Goal: Find specific page/section: Find specific page/section

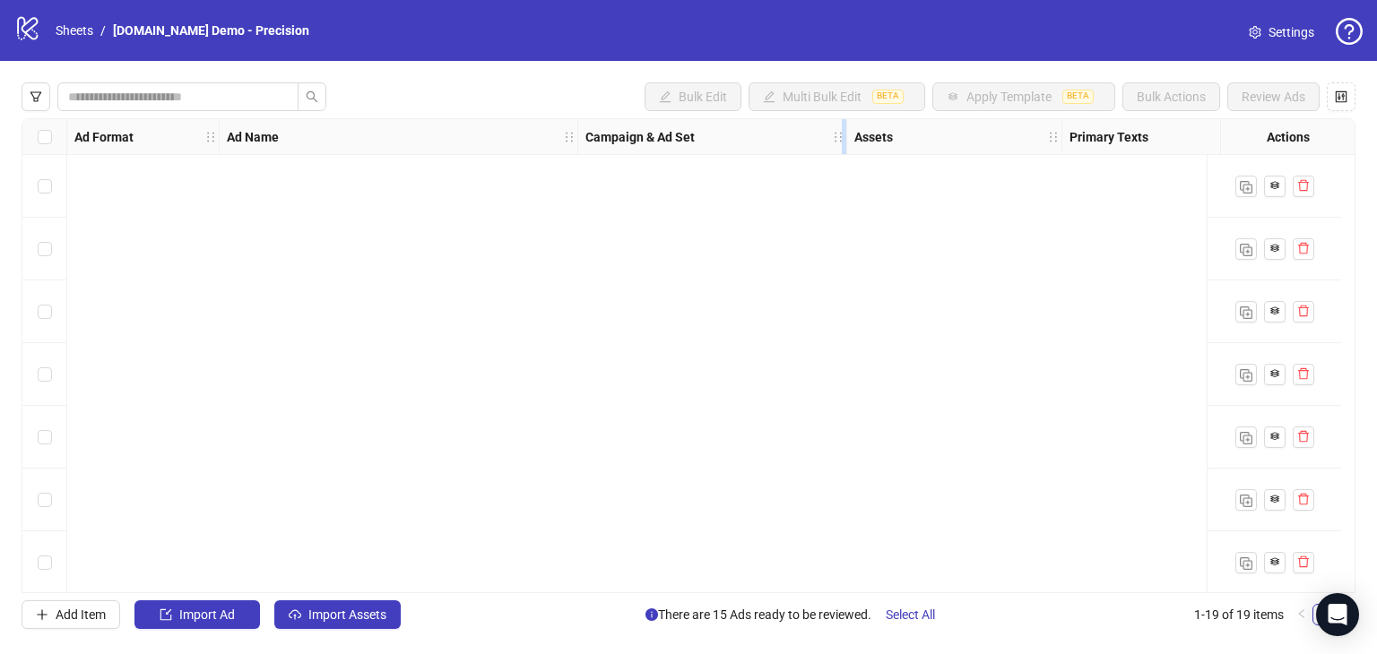
scroll to position [761, 0]
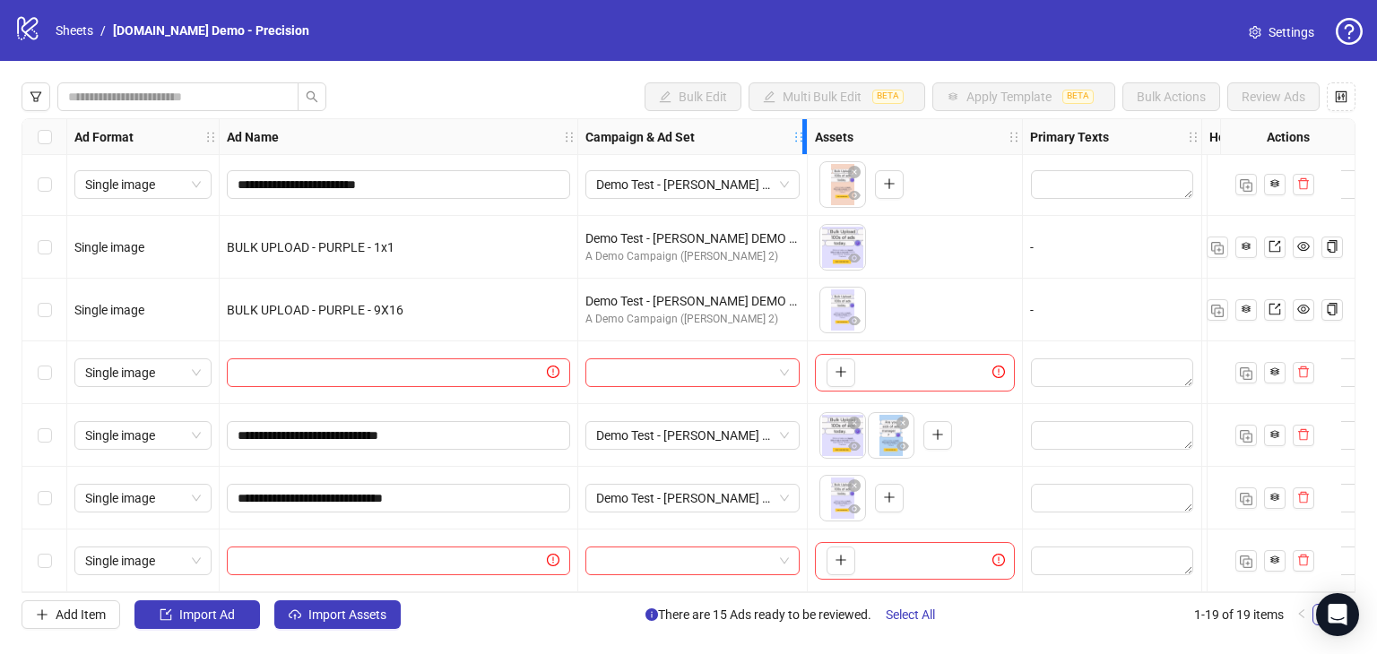
drag, startPoint x: 838, startPoint y: 134, endPoint x: 799, endPoint y: 151, distance: 43.3
click at [799, 151] on div "Campaign & Ad Set" at bounding box center [692, 137] width 229 height 36
click at [793, 137] on icon "holder" at bounding box center [799, 137] width 13 height 13
drag, startPoint x: 922, startPoint y: 143, endPoint x: 851, endPoint y: 133, distance: 72.5
click at [851, 133] on div "Assets" at bounding box center [915, 137] width 215 height 36
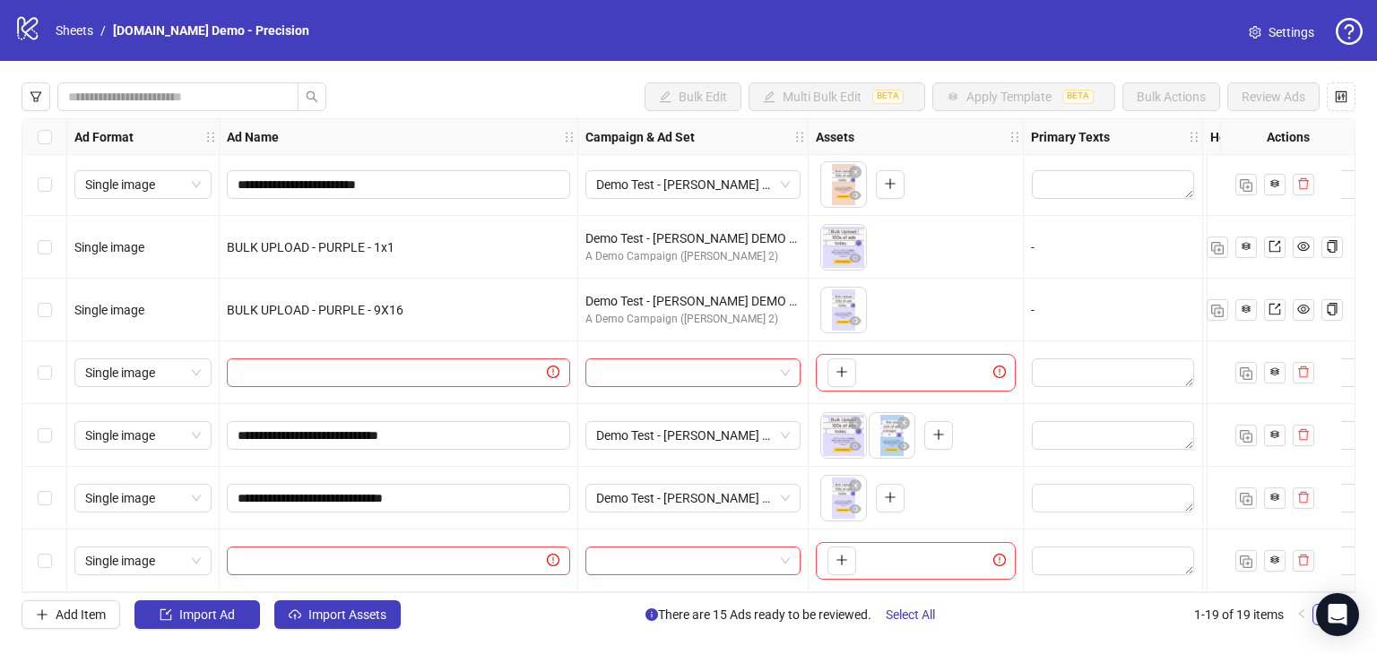
drag, startPoint x: 1011, startPoint y: 143, endPoint x: 986, endPoint y: 141, distance: 25.2
click at [986, 141] on div "Assets" at bounding box center [915, 137] width 215 height 36
click at [69, 32] on link "Sheets" at bounding box center [74, 31] width 45 height 20
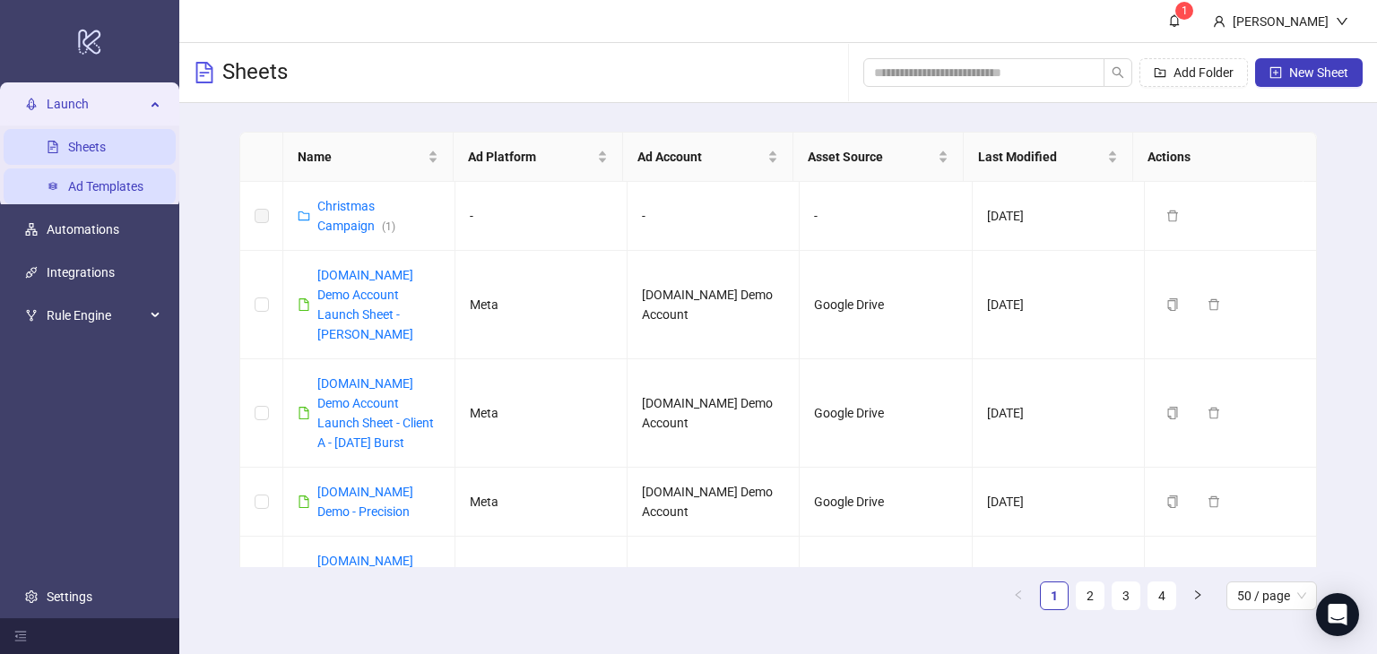
click at [94, 183] on link "Ad Templates" at bounding box center [105, 186] width 75 height 14
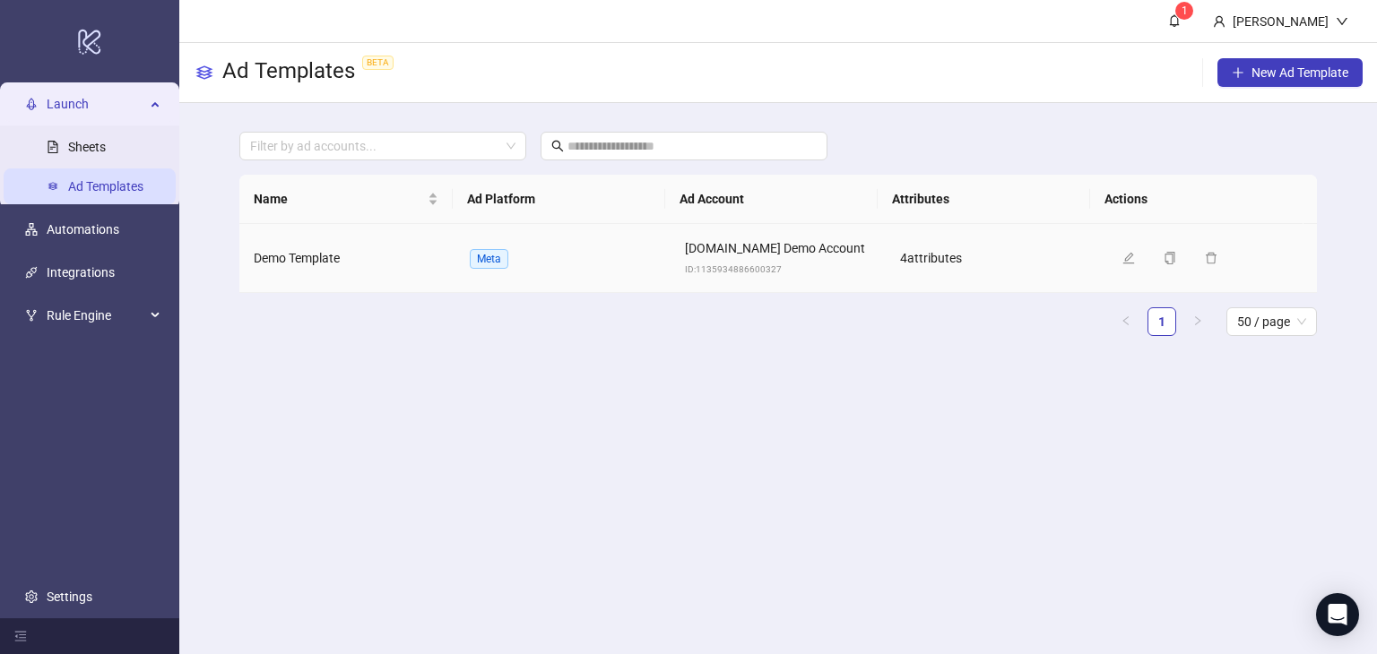
click at [313, 255] on span "Demo Template" at bounding box center [297, 258] width 86 height 14
click at [312, 255] on span "Demo Template" at bounding box center [297, 258] width 86 height 14
click at [1122, 259] on icon "edit" at bounding box center [1128, 258] width 13 height 13
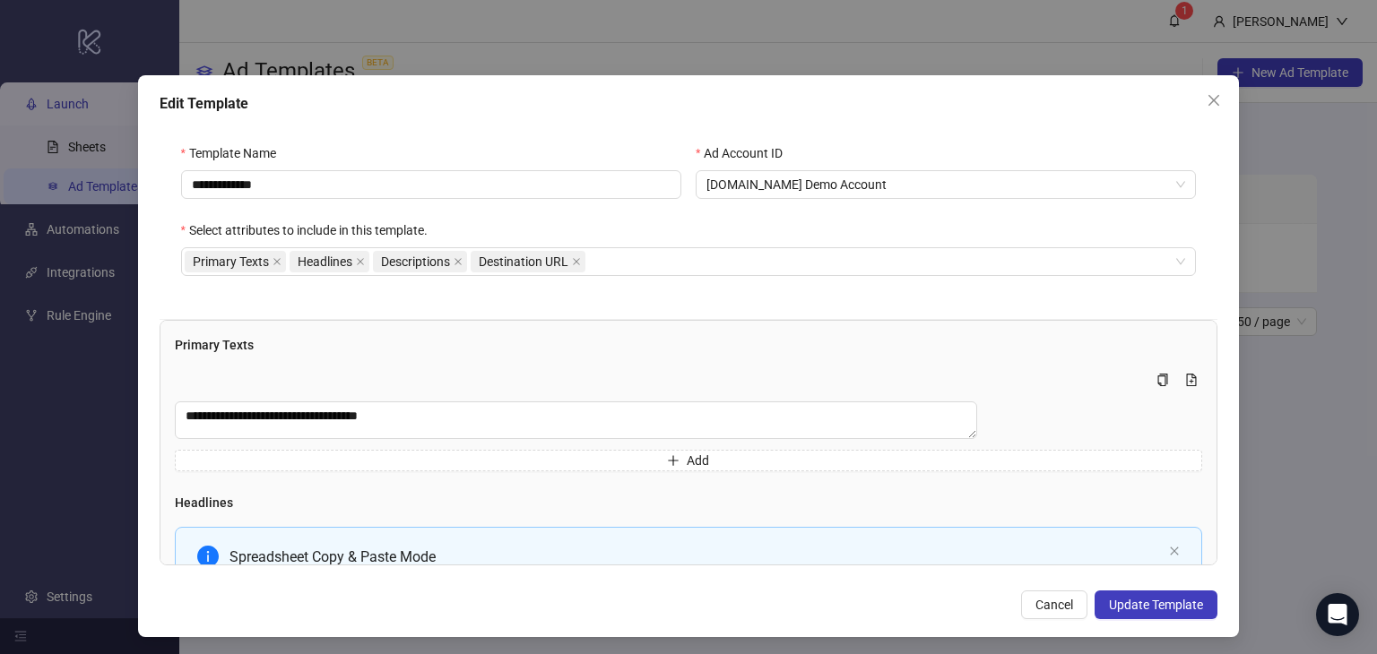
scroll to position [18, 0]
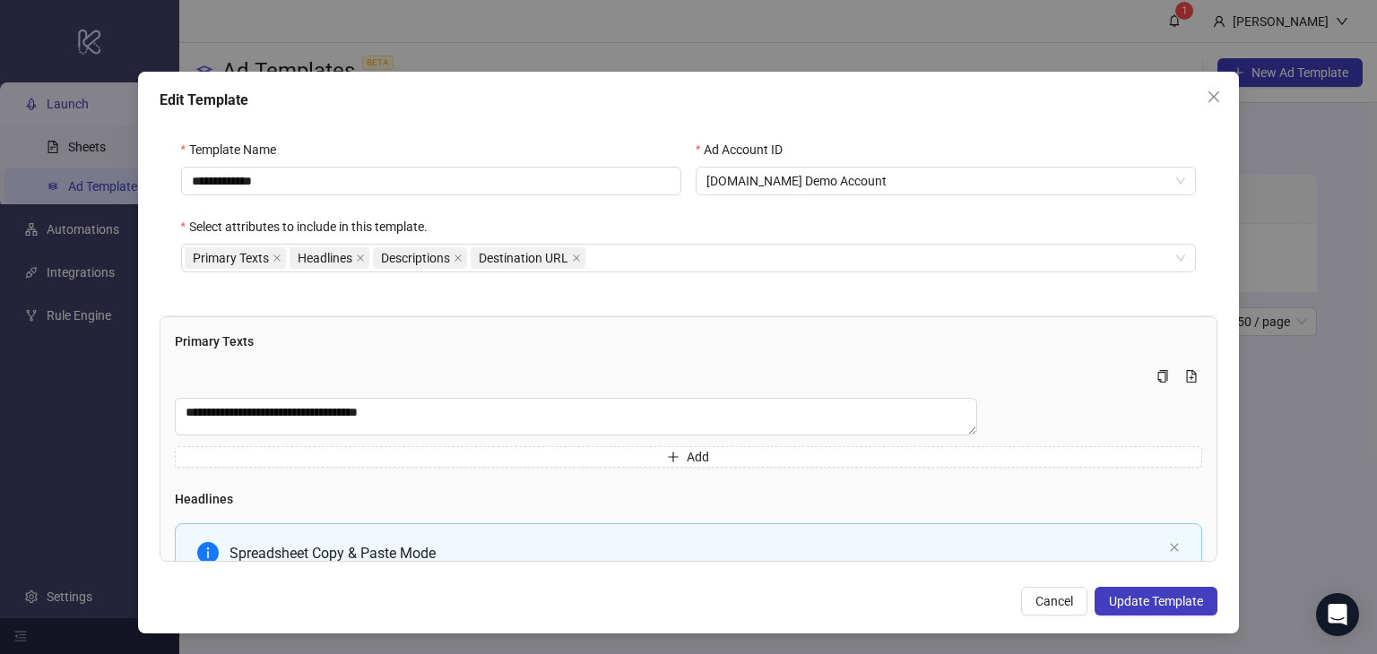
click at [670, 50] on div "**********" at bounding box center [688, 327] width 1377 height 654
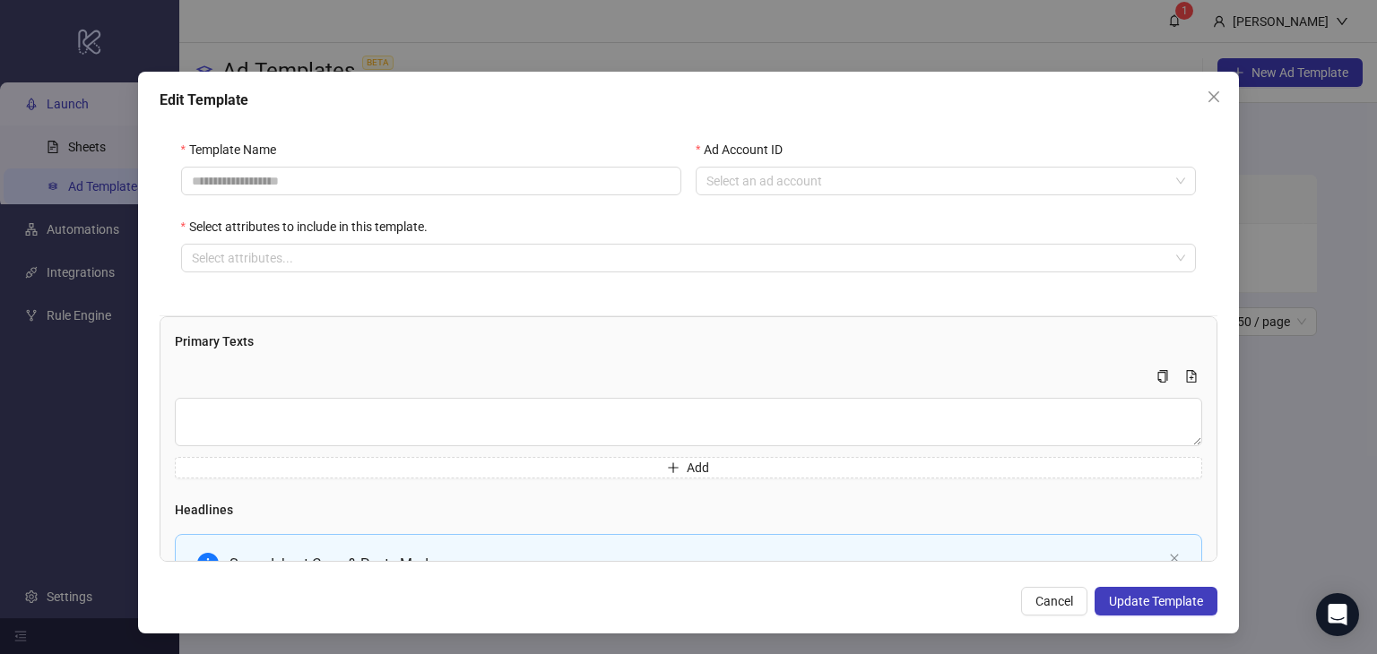
scroll to position [0, 0]
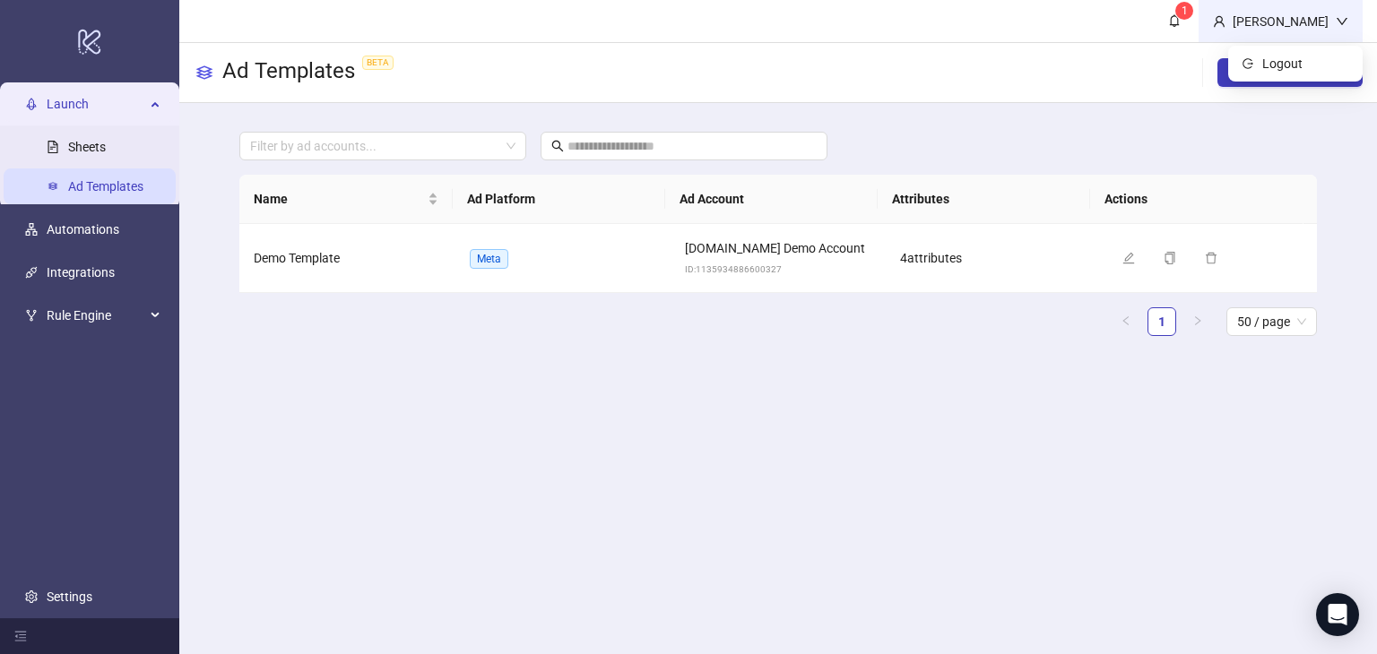
click at [1316, 22] on div "[PERSON_NAME]" at bounding box center [1280, 22] width 110 height 20
click at [1290, 22] on div "[PERSON_NAME]" at bounding box center [1280, 22] width 110 height 20
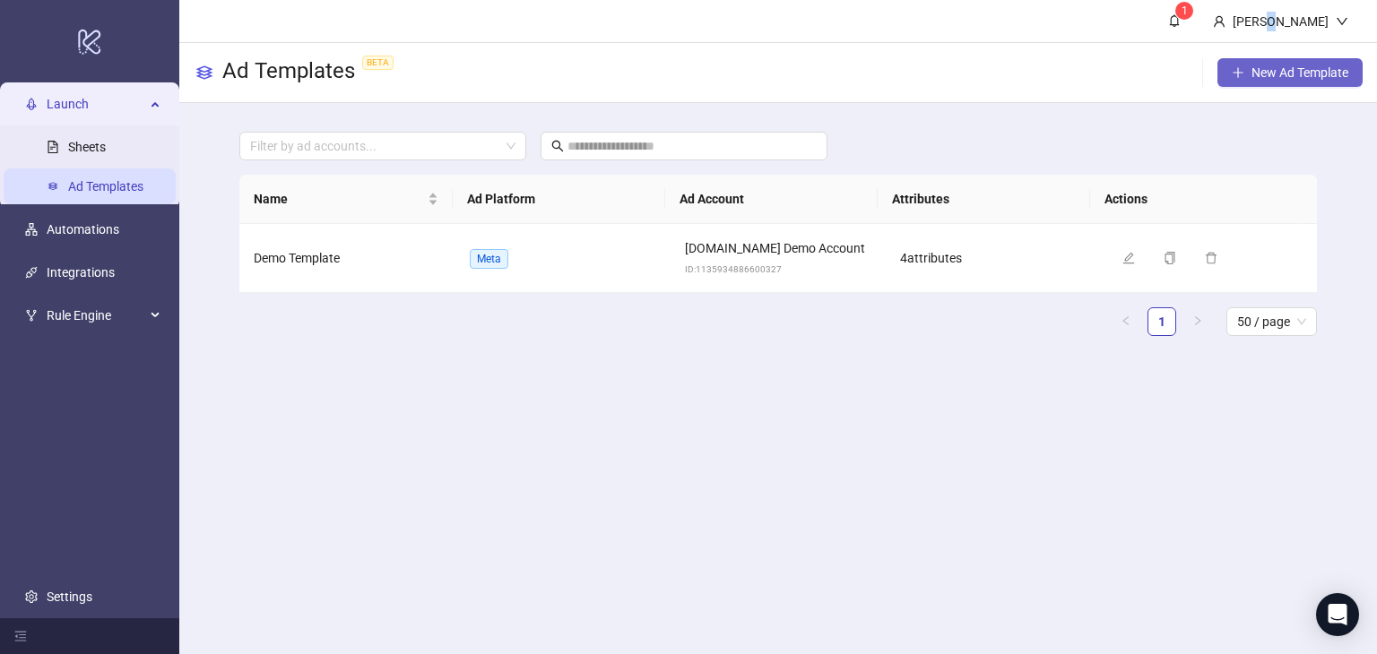
click at [1262, 62] on button "New Ad Template" at bounding box center [1289, 72] width 145 height 29
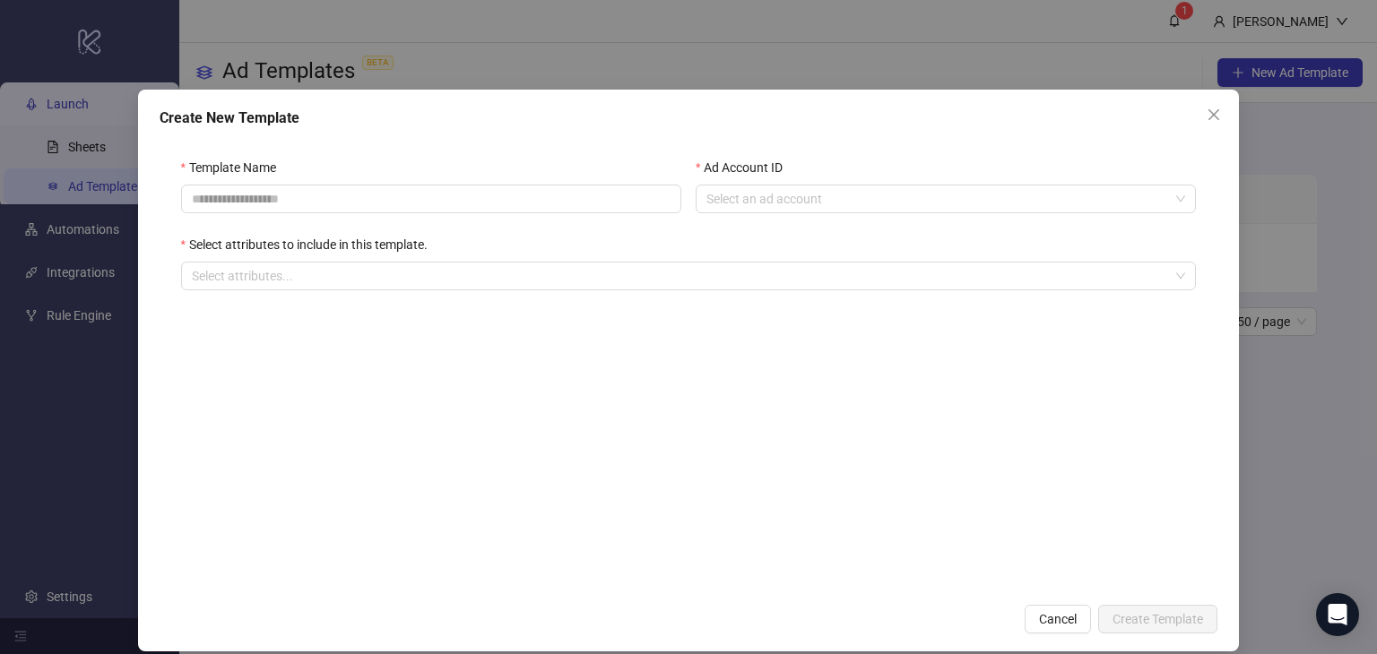
click at [1262, 177] on div "Create New Template Template Name Ad Account ID Select an ad account Select att…" at bounding box center [688, 327] width 1377 height 654
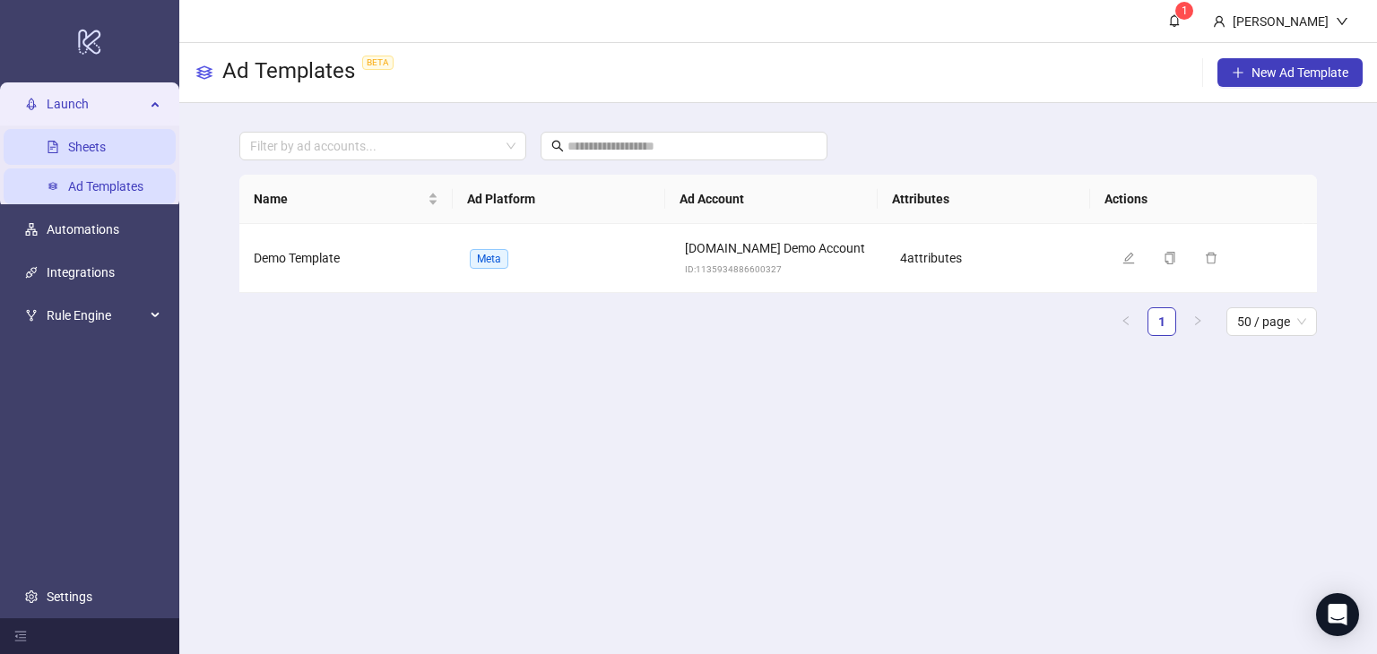
click at [106, 154] on link "Sheets" at bounding box center [87, 147] width 38 height 14
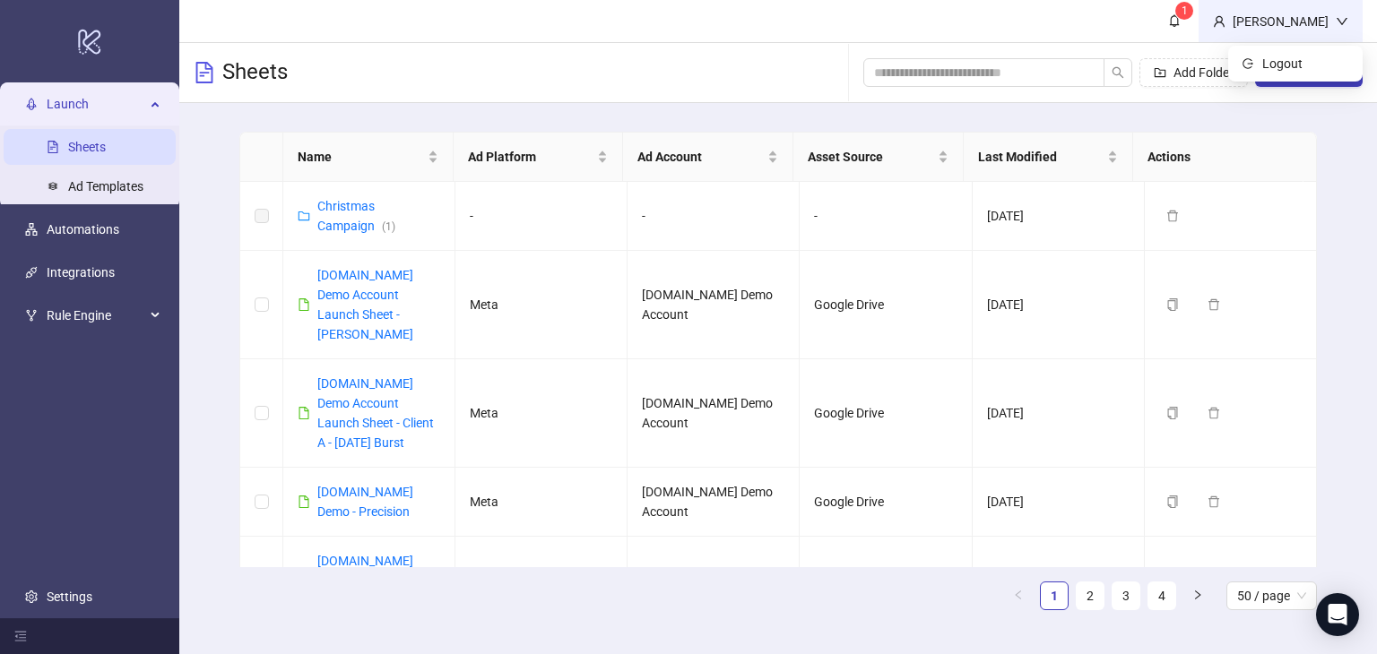
click at [1283, 23] on div "[PERSON_NAME]" at bounding box center [1280, 22] width 110 height 20
click at [1287, 55] on span "Logout" at bounding box center [1305, 64] width 86 height 20
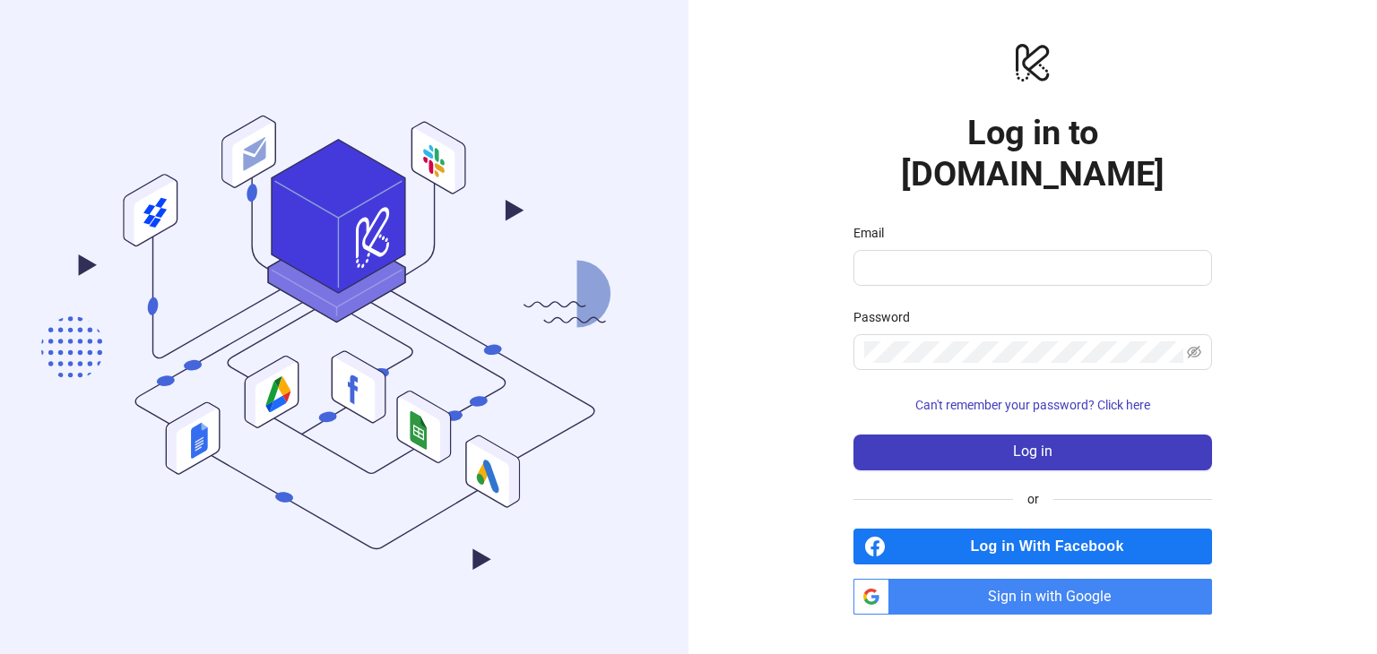
click at [1018, 579] on span "Sign in with Google" at bounding box center [1053, 597] width 315 height 36
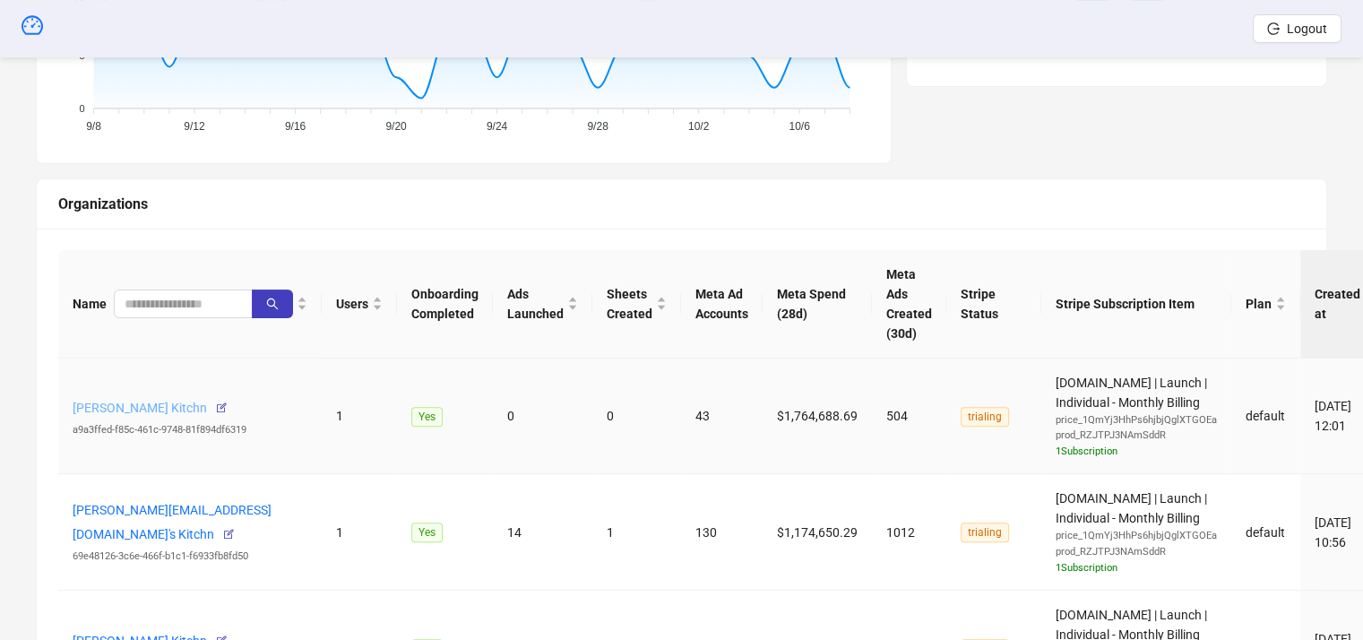
scroll to position [538, 0]
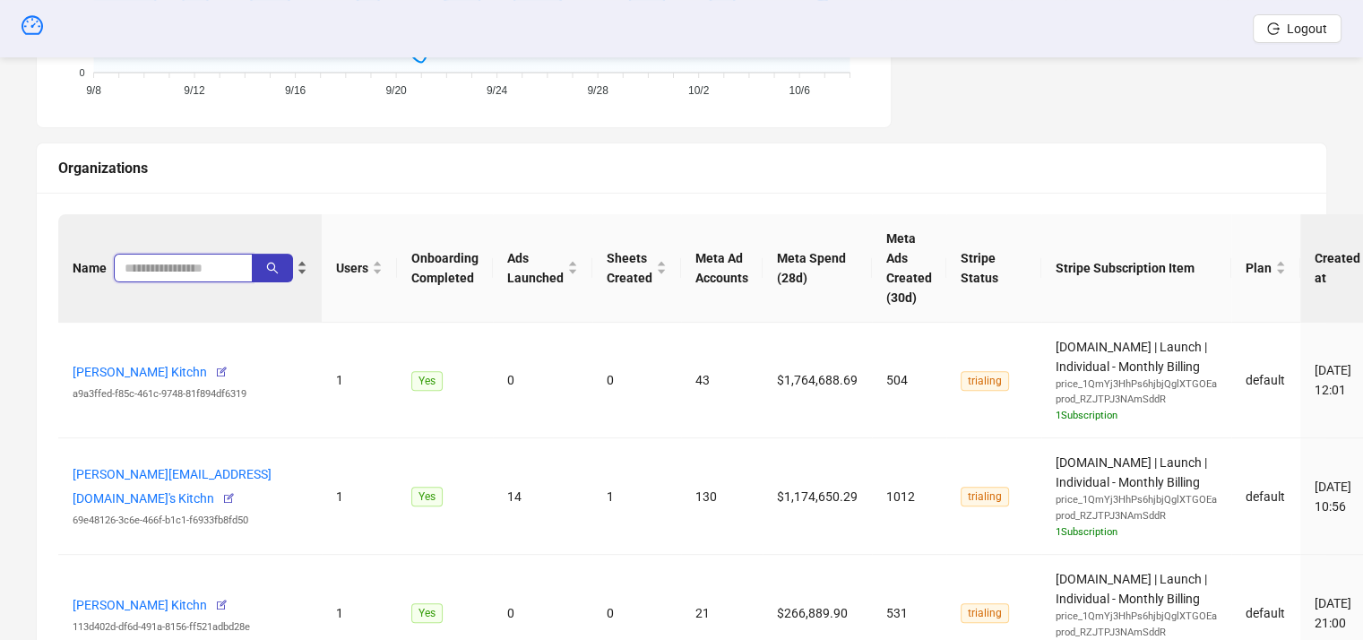
click at [165, 267] on input "search" at bounding box center [176, 268] width 103 height 20
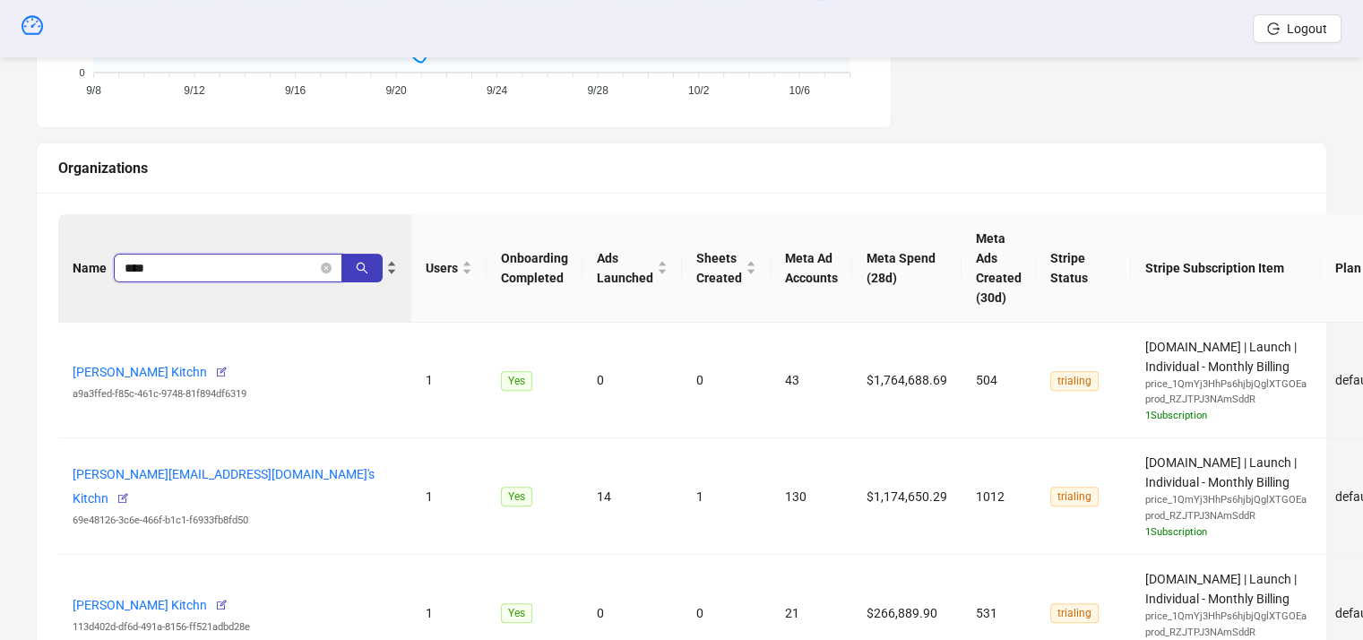
type input "****"
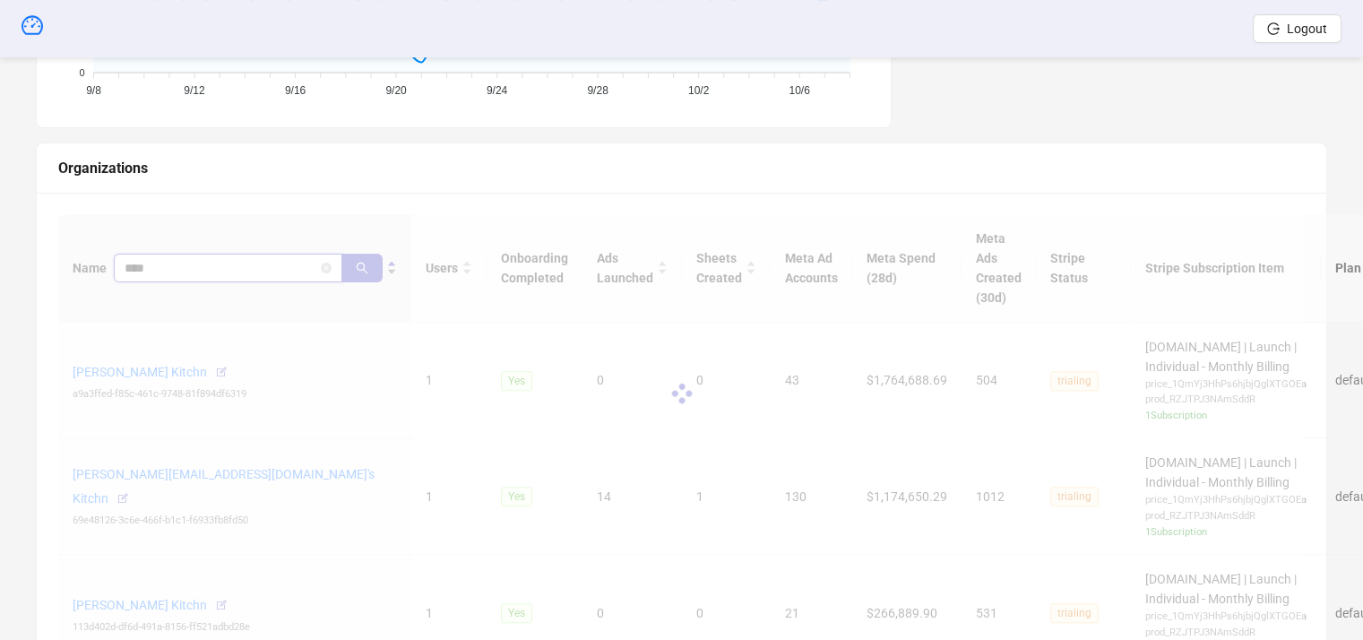
scroll to position [457, 0]
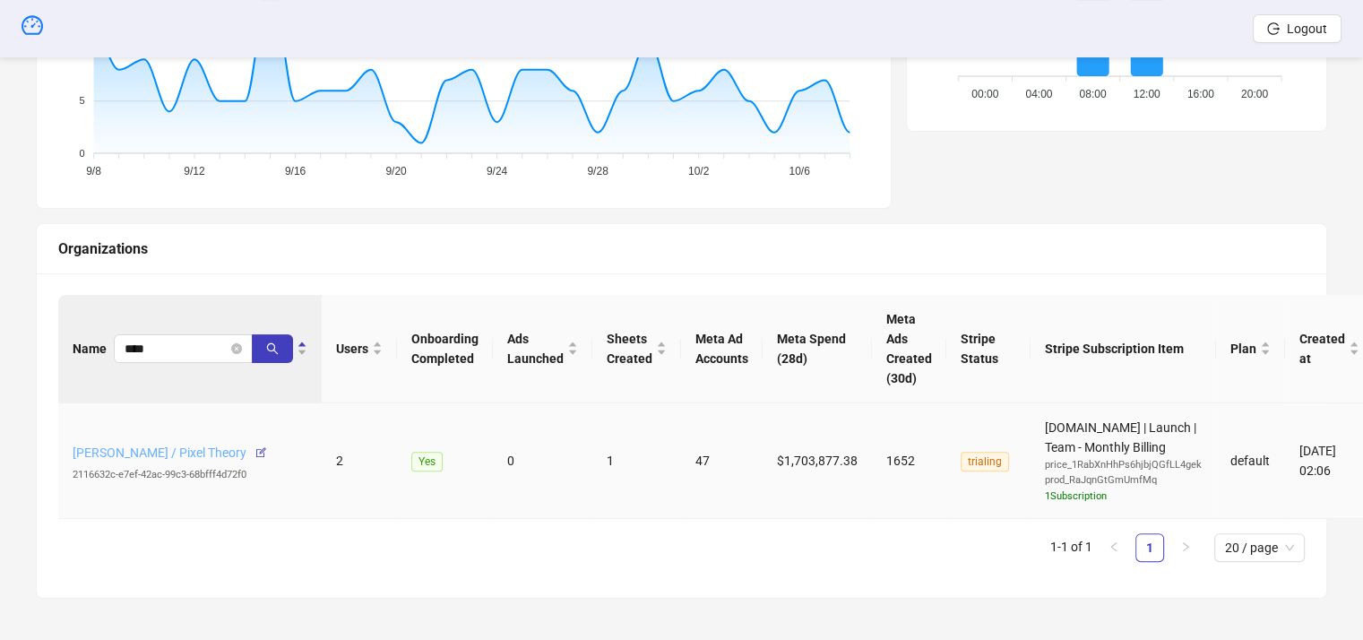
click at [186, 445] on link "Jerry Chavez / Pixel Theory" at bounding box center [160, 452] width 174 height 14
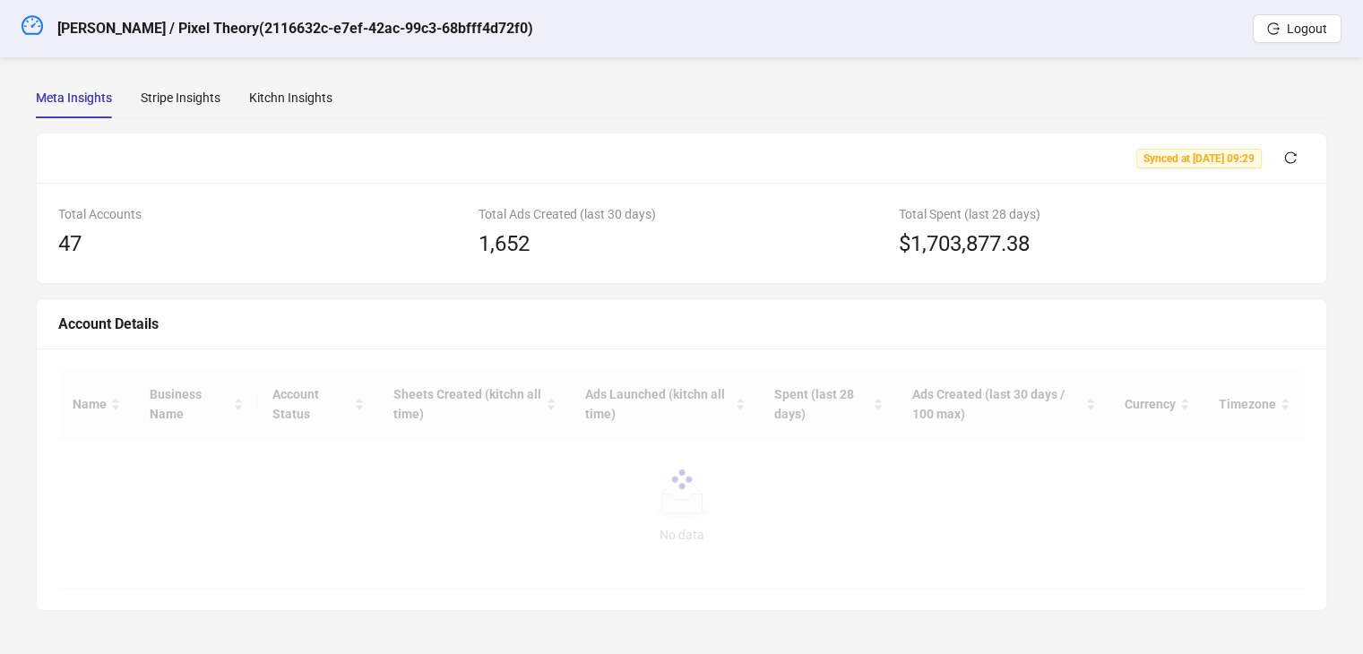
scroll to position [22, 0]
click at [285, 100] on div "Kitchn Insights" at bounding box center [290, 100] width 83 height 20
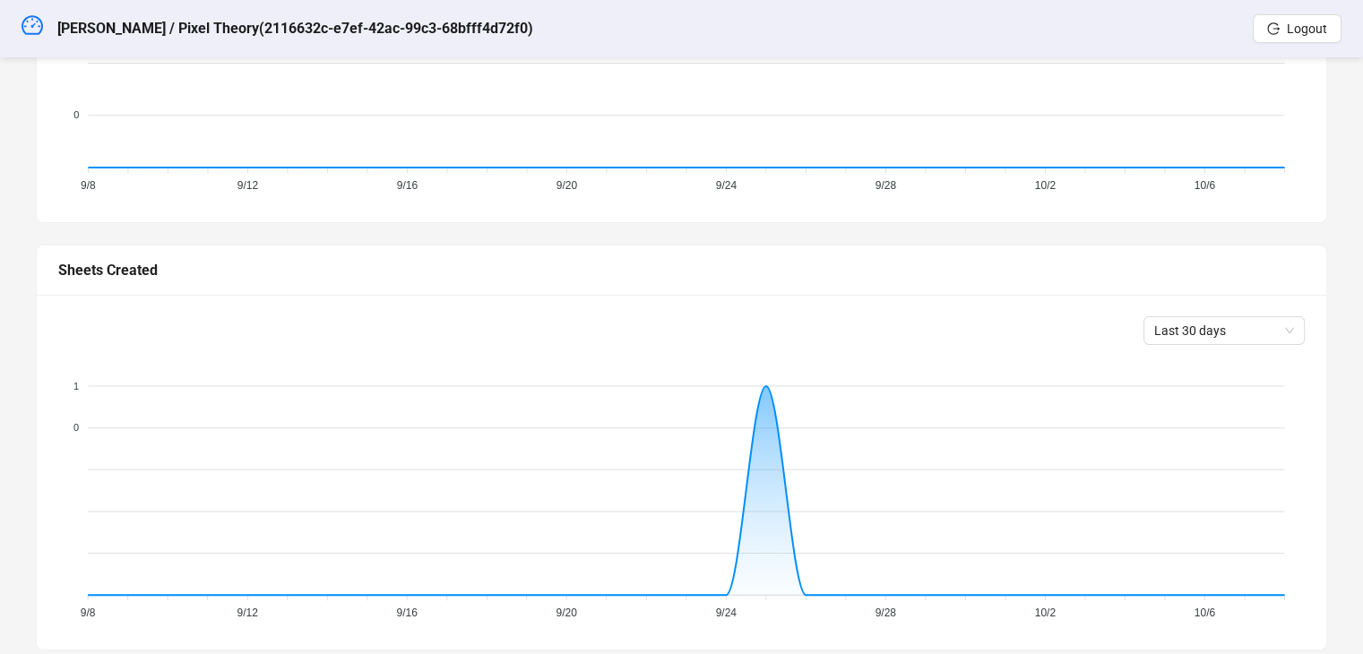
scroll to position [0, 0]
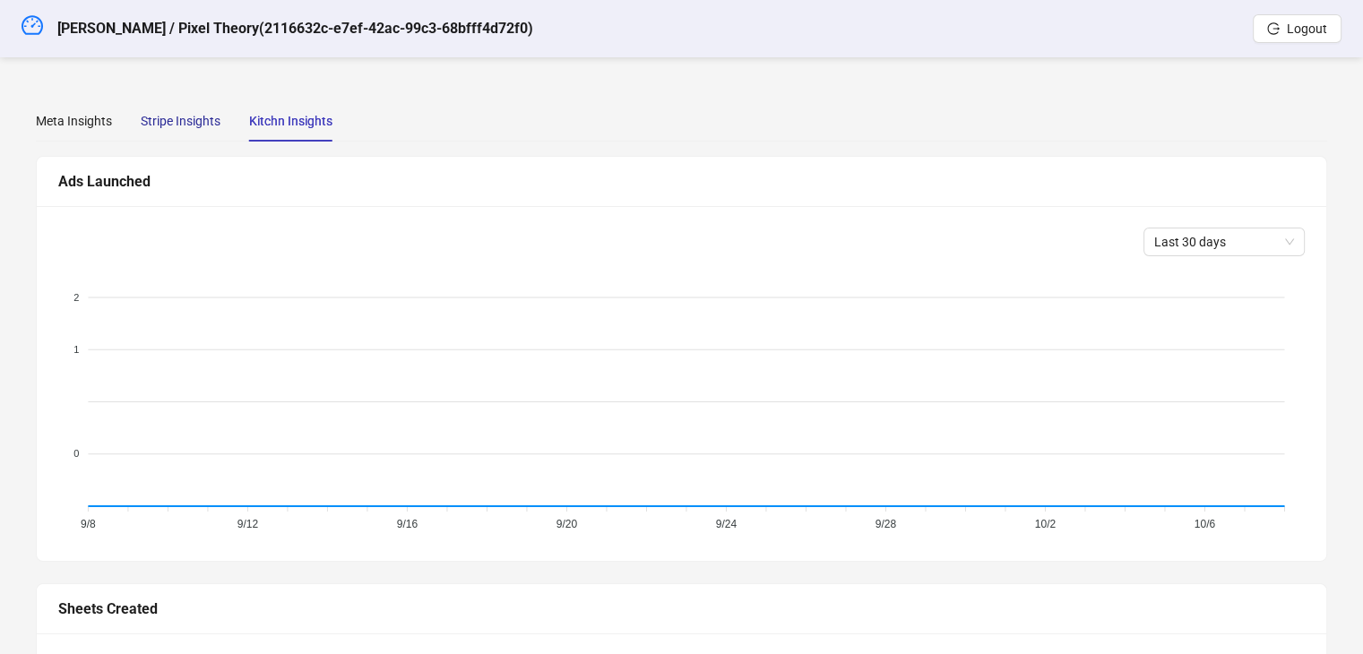
click at [158, 117] on div "Stripe Insights" at bounding box center [181, 121] width 80 height 20
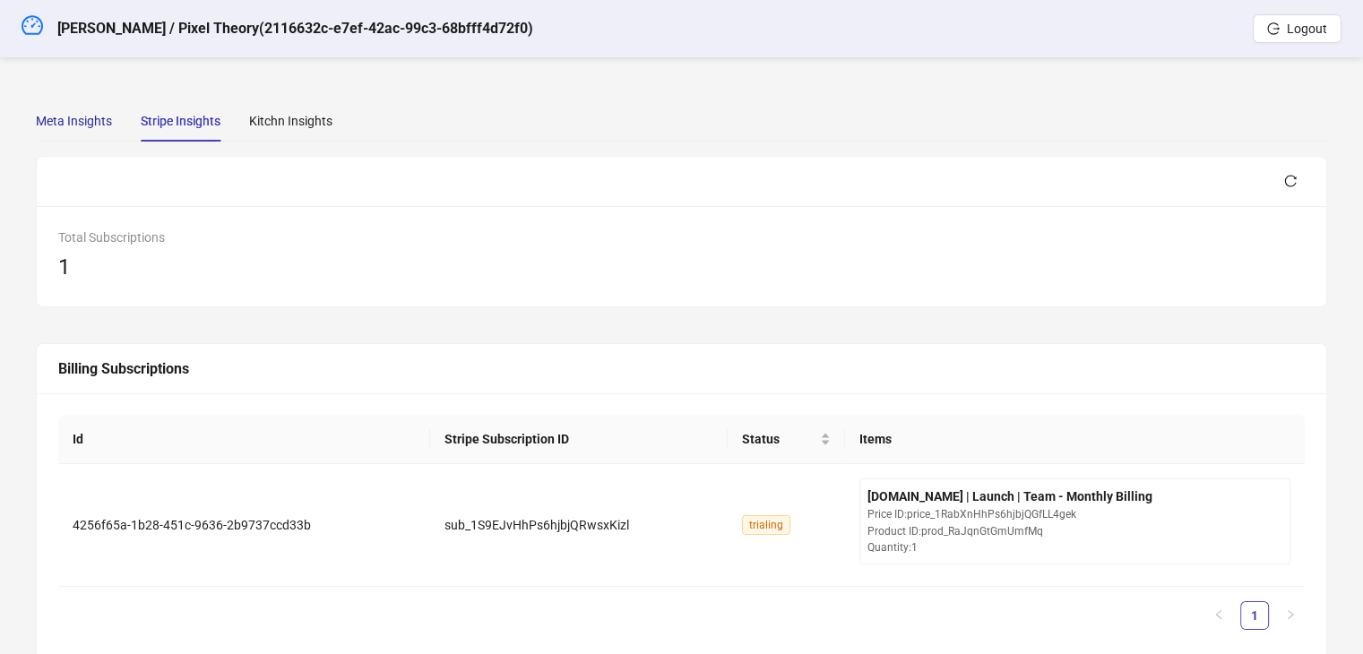
click at [90, 122] on div "Meta Insights" at bounding box center [74, 121] width 76 height 20
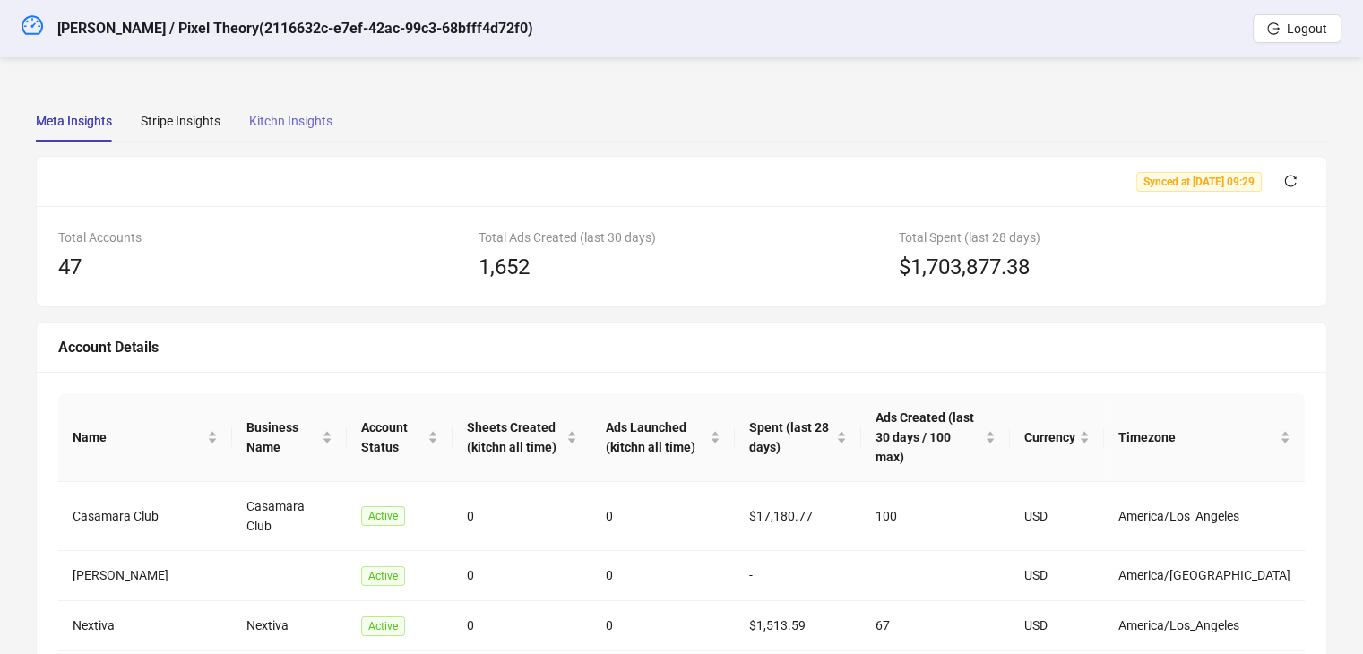
click at [265, 105] on div "Kitchn Insights" at bounding box center [290, 120] width 83 height 41
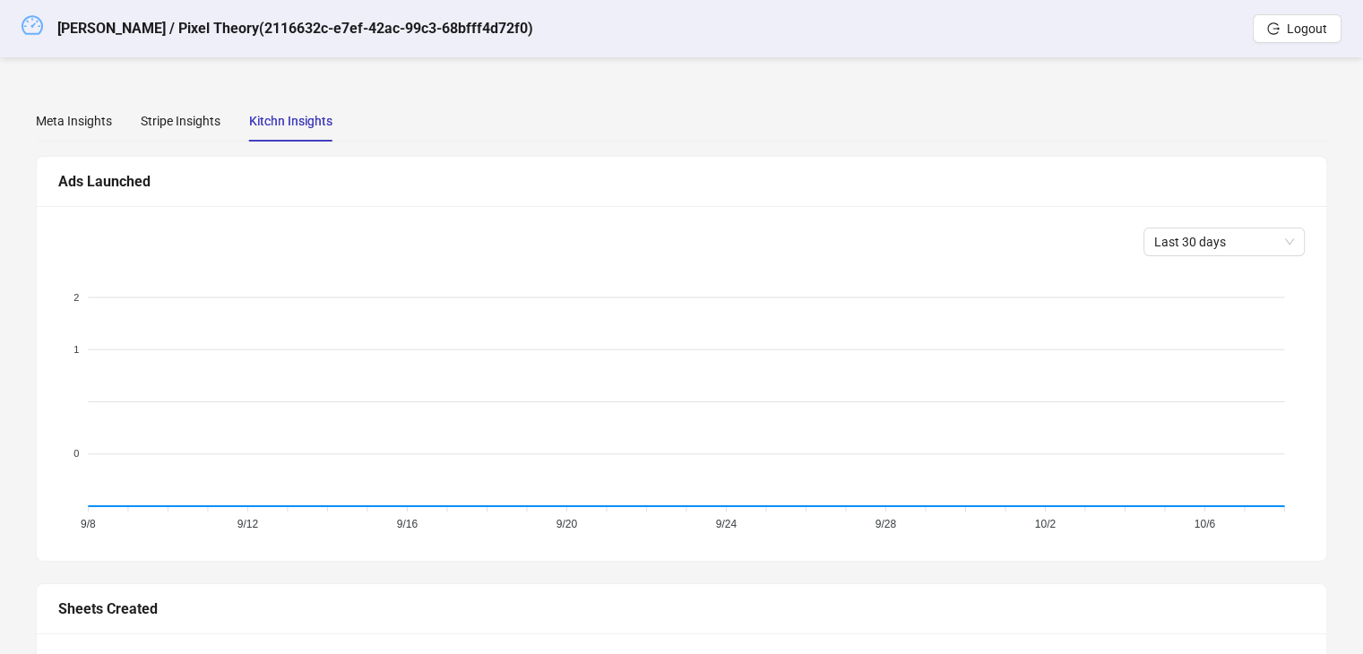
click at [27, 13] on link at bounding box center [33, 28] width 22 height 57
